Goal: Check status

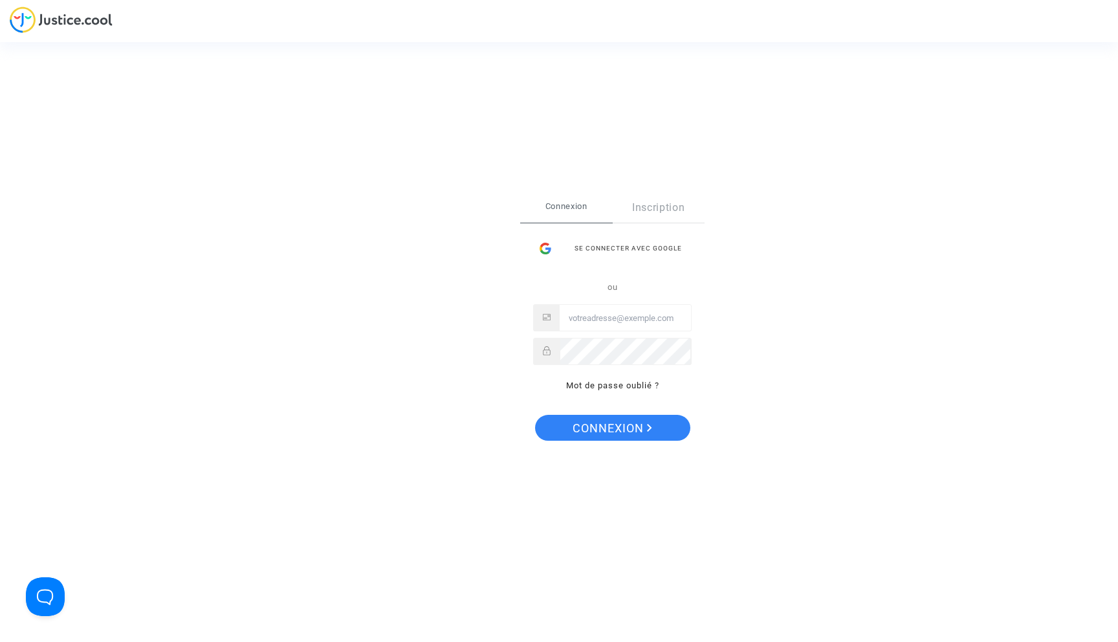
type input "abdel9malek@gmail.com"
click at [608, 441] on div "Se connecter Connexion Inscription Se connecter avec Google ou abdel9malek@gmai…" at bounding box center [612, 321] width 184 height 256
click at [608, 435] on span "Connexion" at bounding box center [613, 428] width 80 height 27
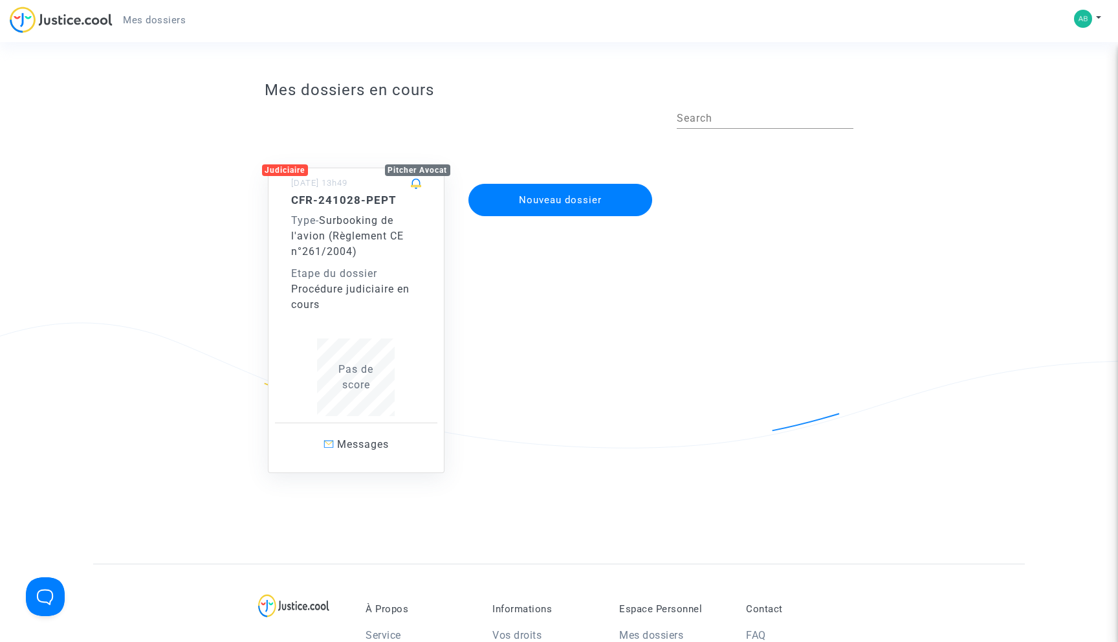
click at [376, 261] on div "CFR-241028-PEPT Type - Surbooking de l'avion (Règlement CE n°261/2004) Etape du…" at bounding box center [356, 252] width 131 height 119
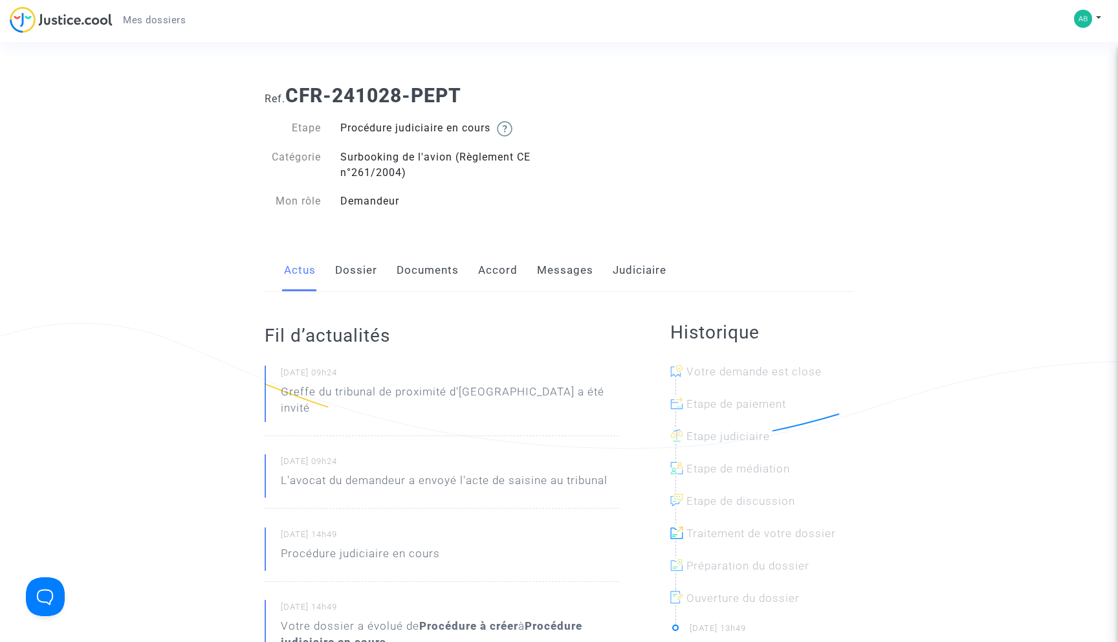
click at [345, 274] on link "Dossier" at bounding box center [356, 270] width 42 height 43
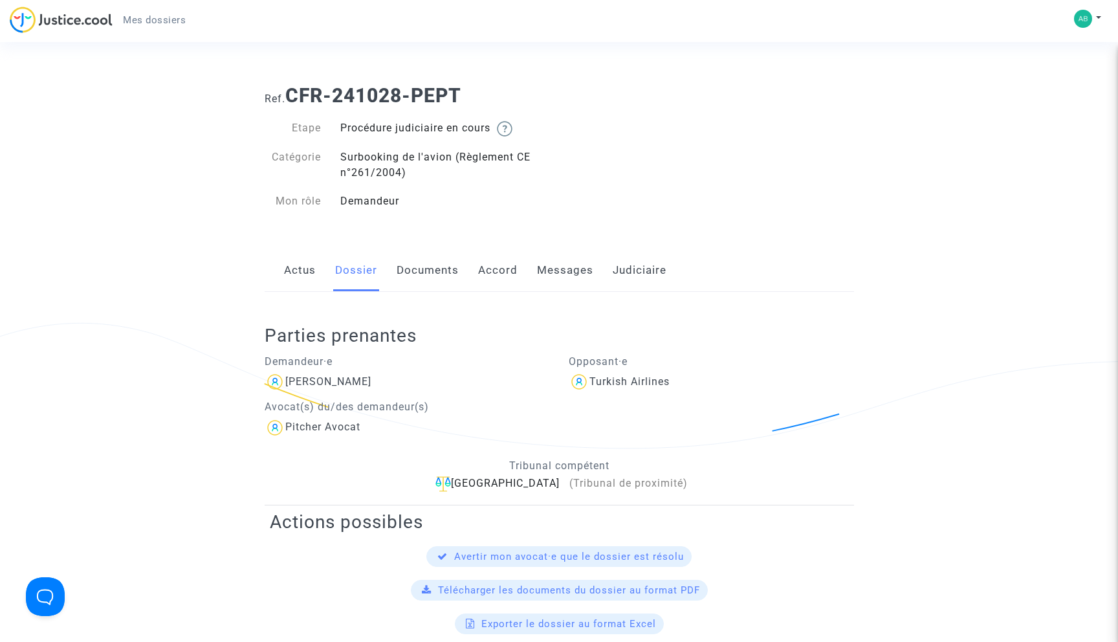
click at [423, 277] on link "Documents" at bounding box center [428, 270] width 62 height 43
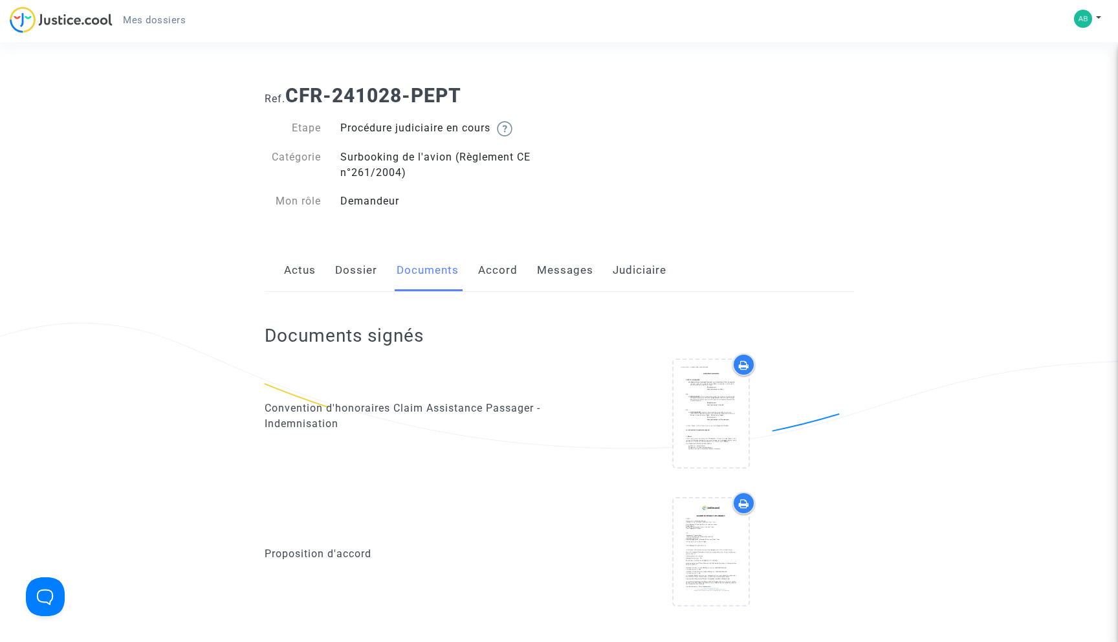
click at [377, 276] on div "Actus Dossier Documents Accord Messages Judiciaire" at bounding box center [559, 270] width 589 height 43
click at [367, 272] on link "Dossier" at bounding box center [356, 270] width 42 height 43
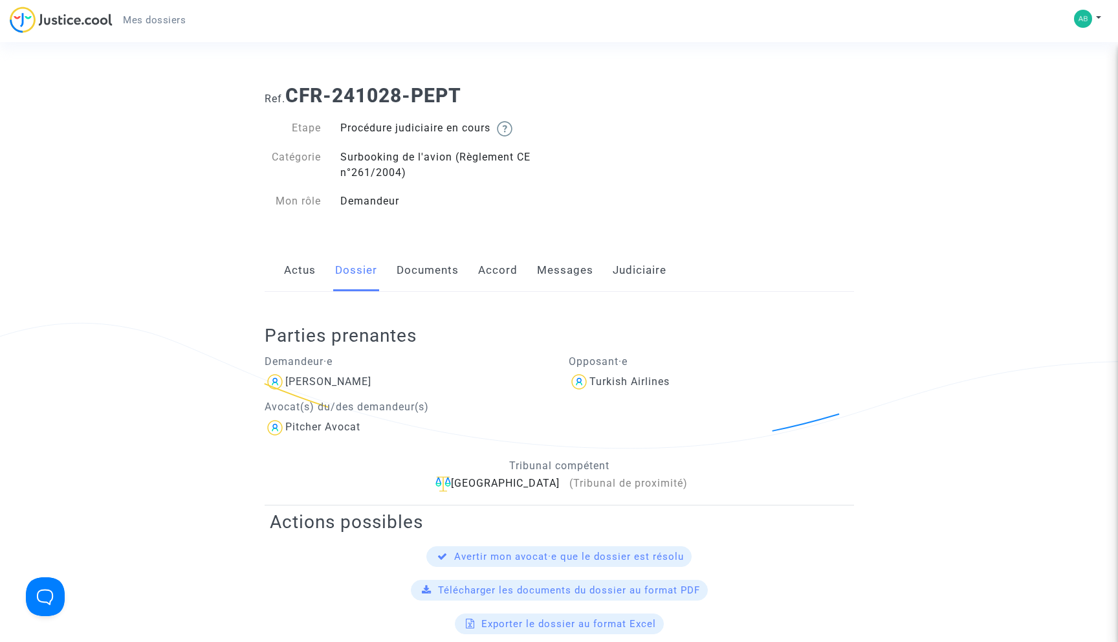
click at [545, 282] on link "Messages" at bounding box center [565, 270] width 56 height 43
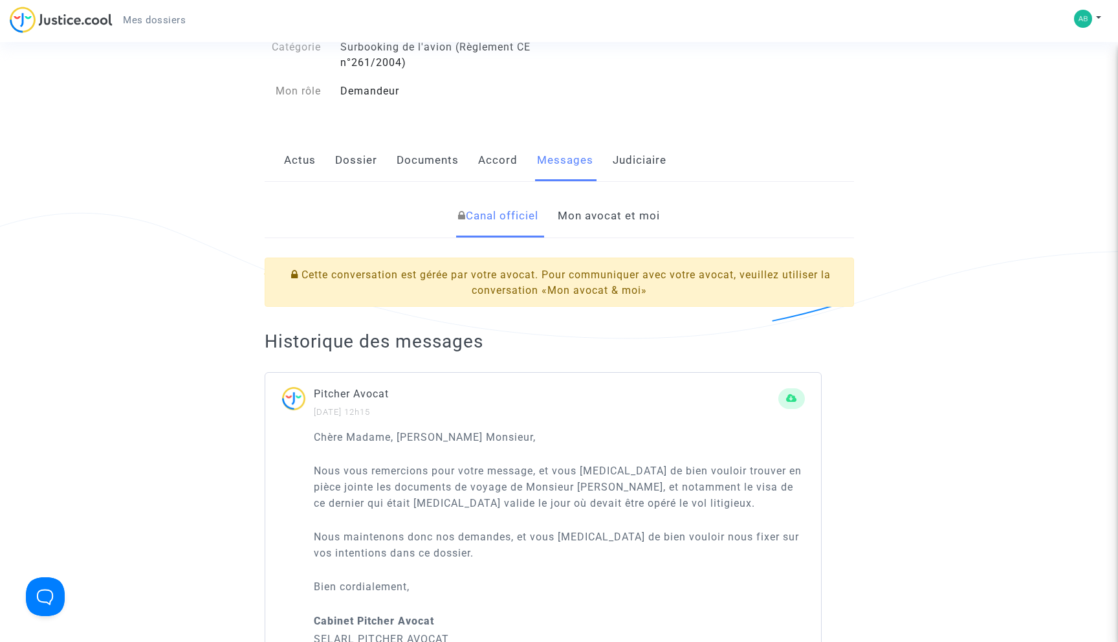
scroll to position [61, 0]
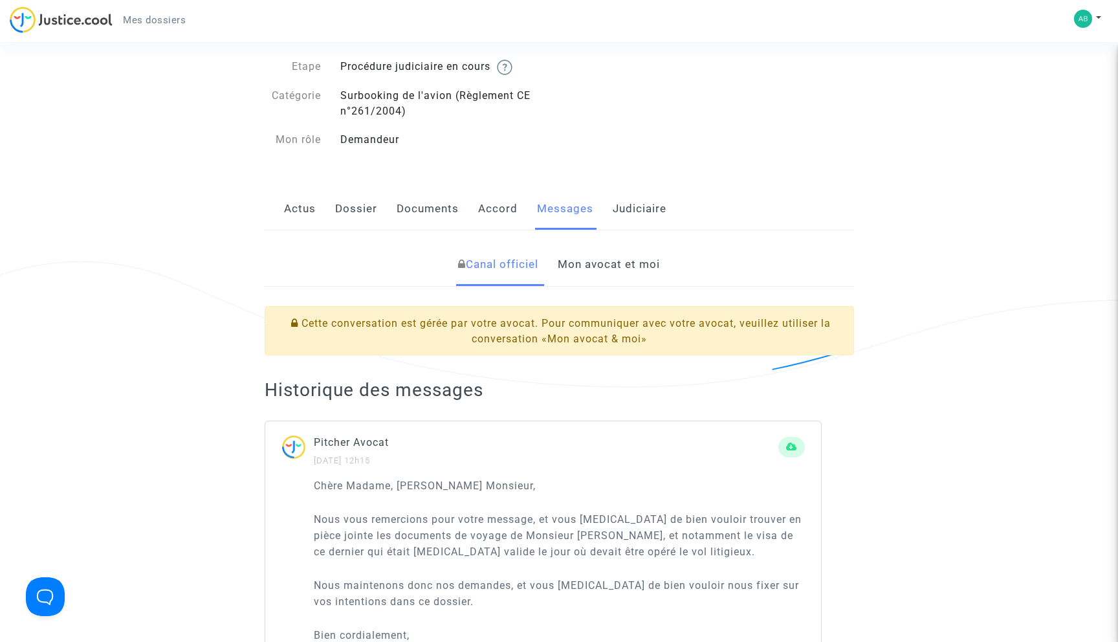
click at [473, 213] on div "Actus Dossier Documents Accord Messages Judiciaire" at bounding box center [559, 209] width 589 height 43
click at [489, 212] on link "Accord" at bounding box center [497, 209] width 39 height 43
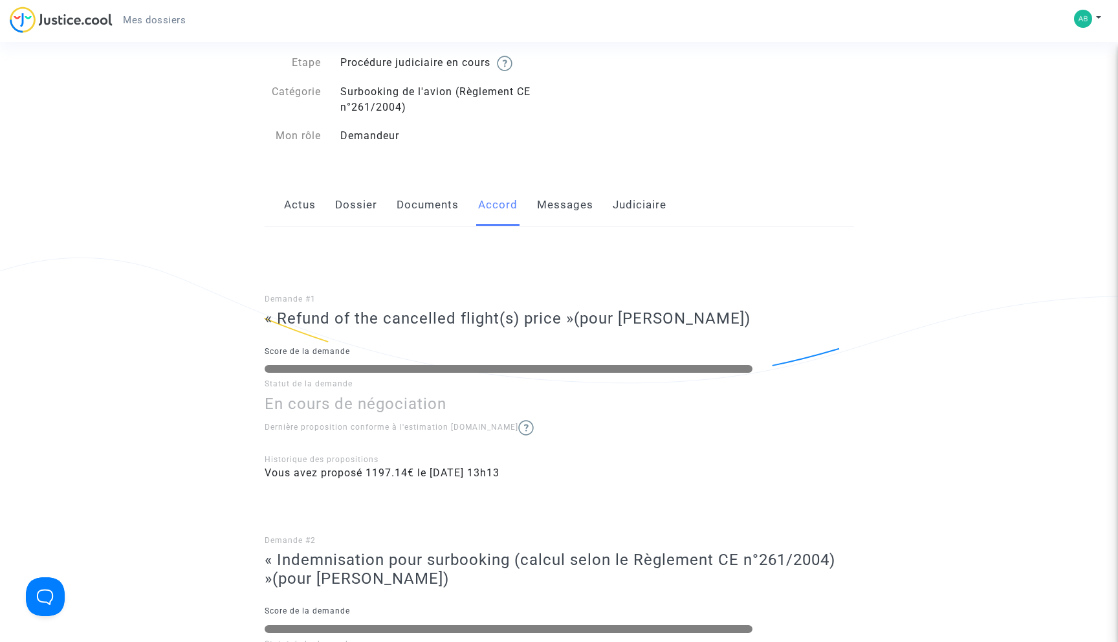
scroll to position [52, 0]
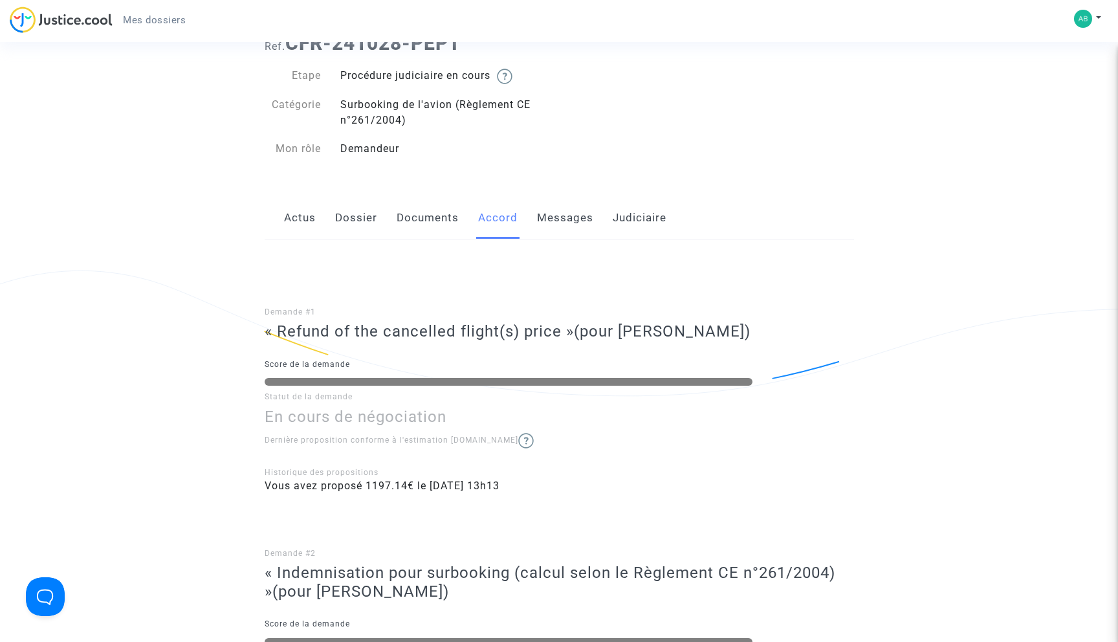
click at [435, 212] on link "Documents" at bounding box center [428, 218] width 62 height 43
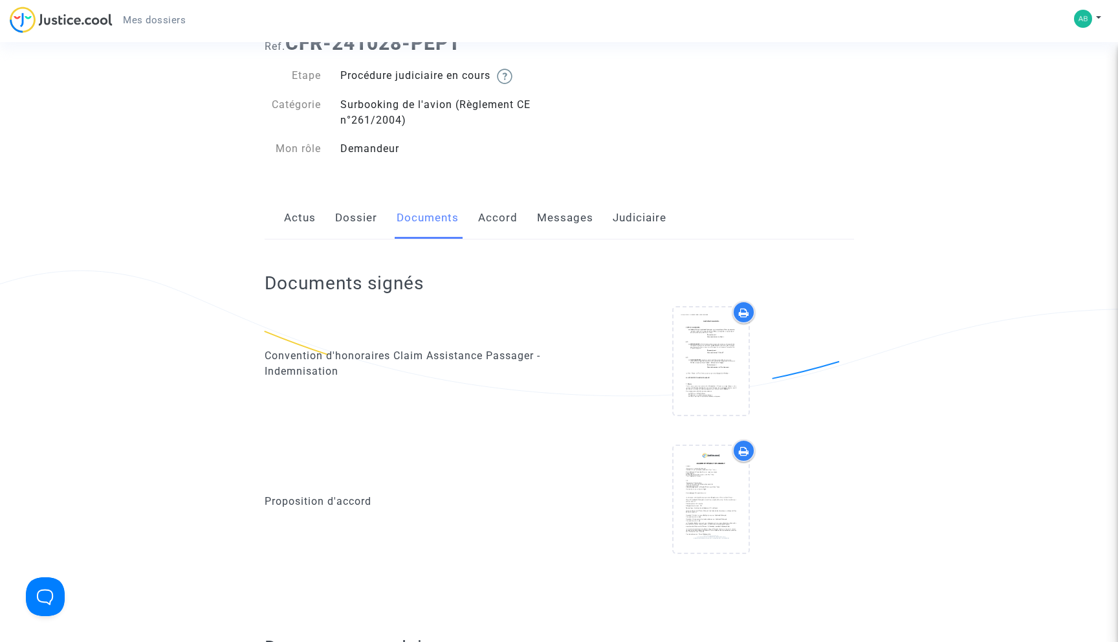
click at [341, 217] on link "Dossier" at bounding box center [356, 218] width 42 height 43
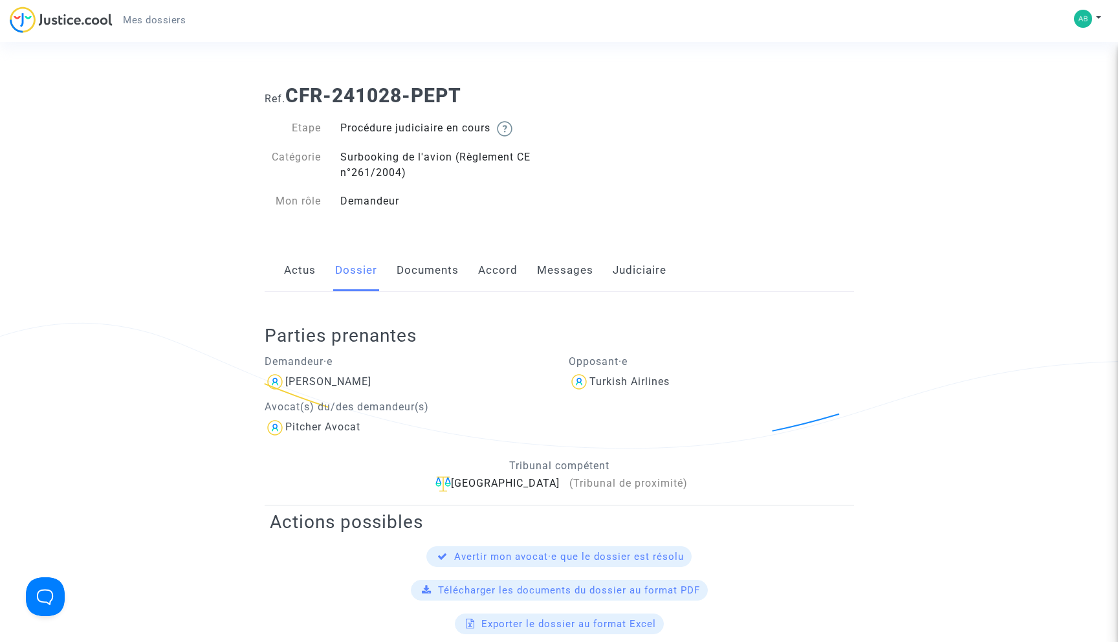
click at [291, 267] on link "Actus" at bounding box center [300, 270] width 32 height 43
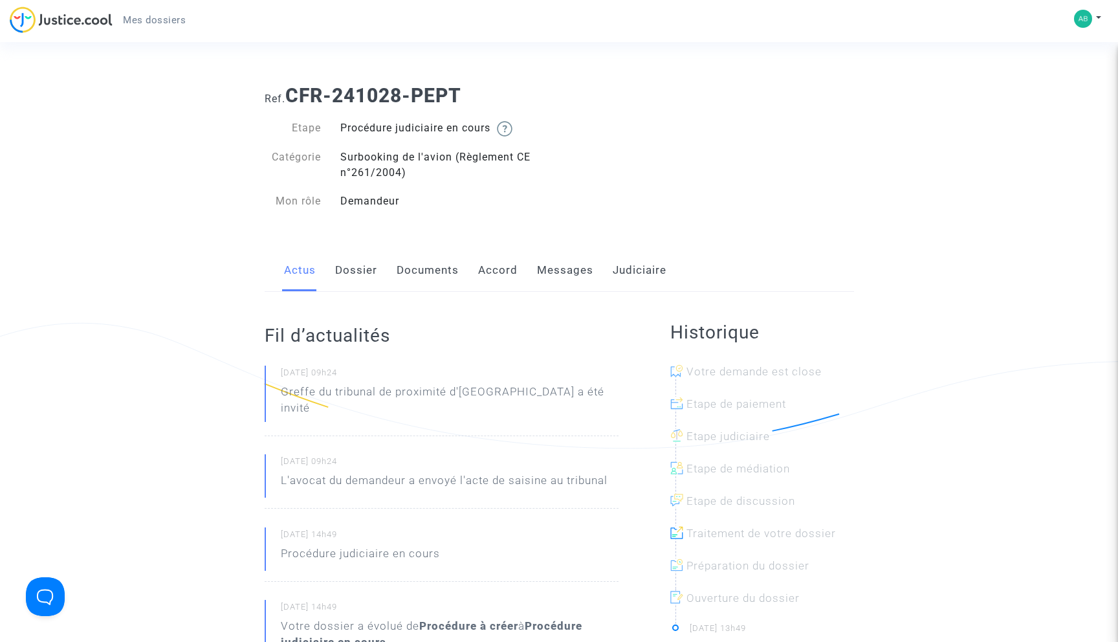
click at [648, 263] on link "Judiciaire" at bounding box center [640, 270] width 54 height 43
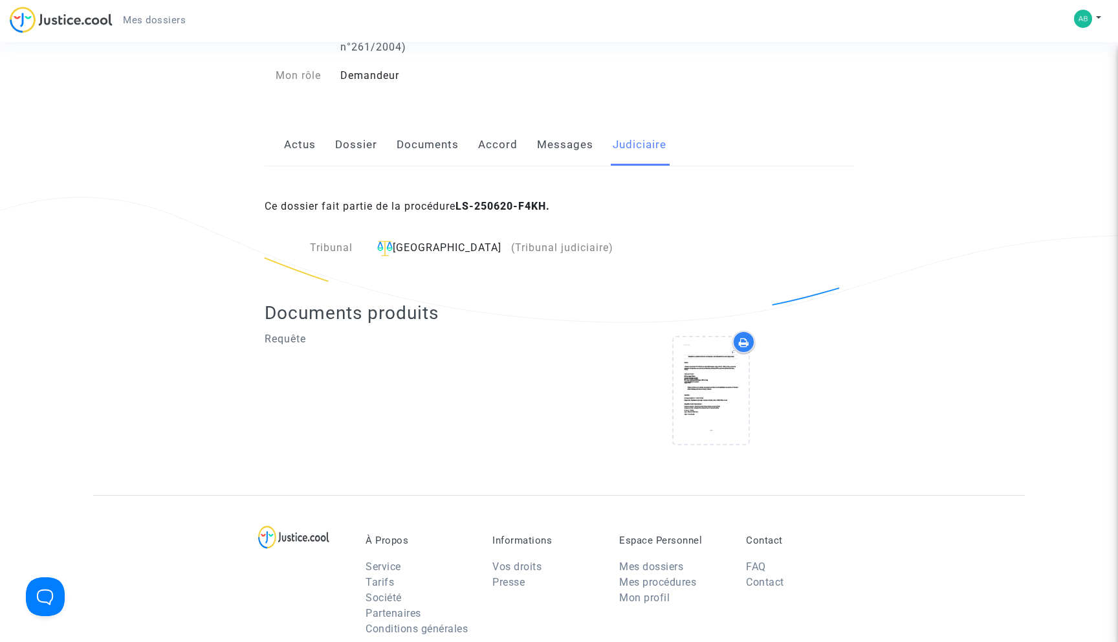
scroll to position [289, 0]
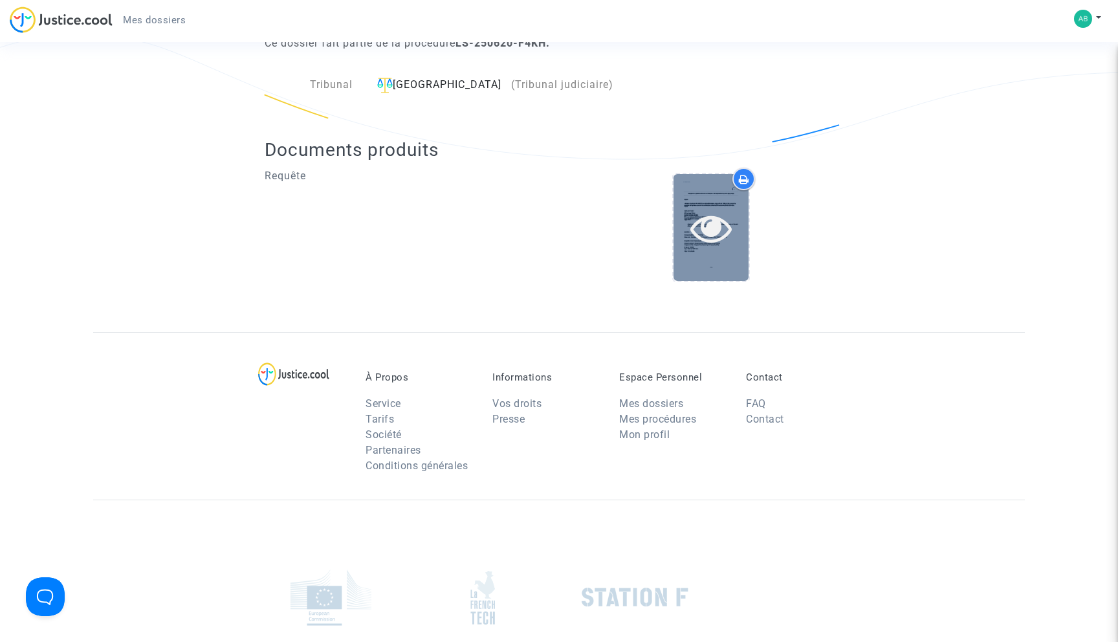
click at [710, 223] on icon at bounding box center [711, 227] width 42 height 41
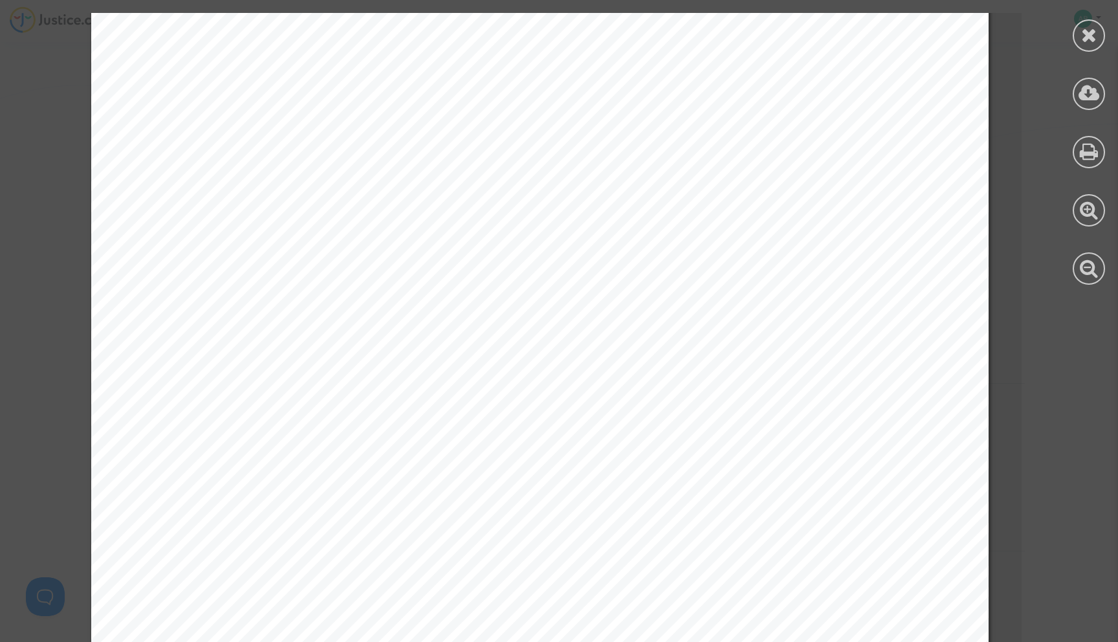
scroll to position [17139, 27]
